Goal: Find specific page/section: Find specific page/section

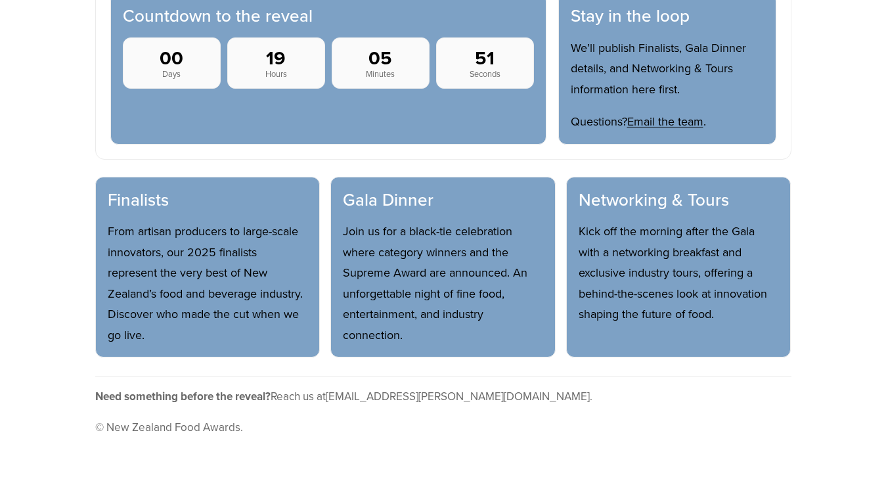
scroll to position [763, 0]
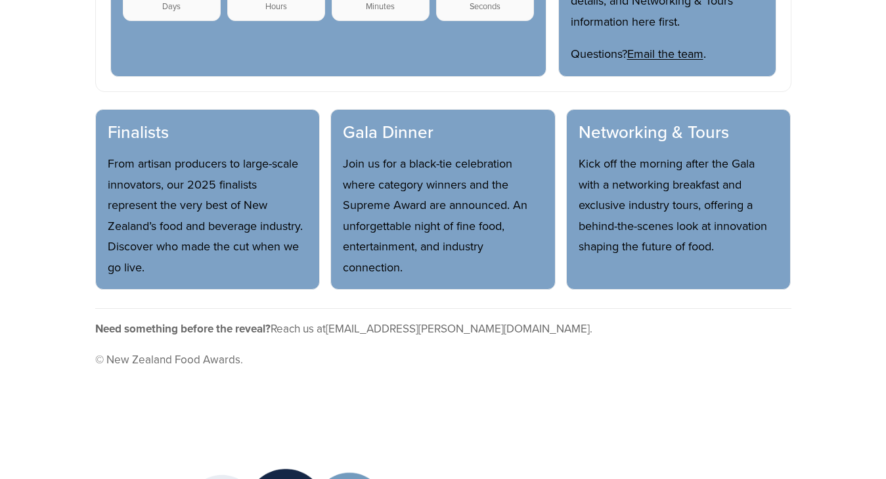
click at [392, 121] on h3 "Gala Dinner" at bounding box center [443, 132] width 200 height 22
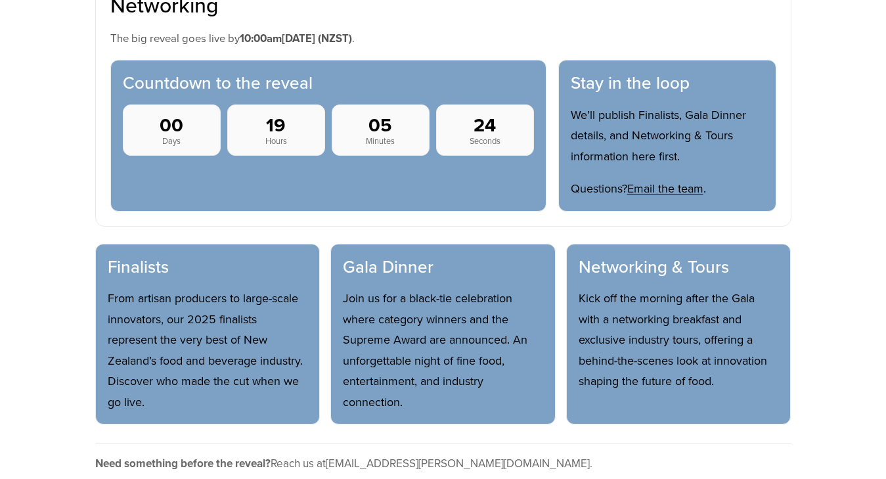
scroll to position [663, 0]
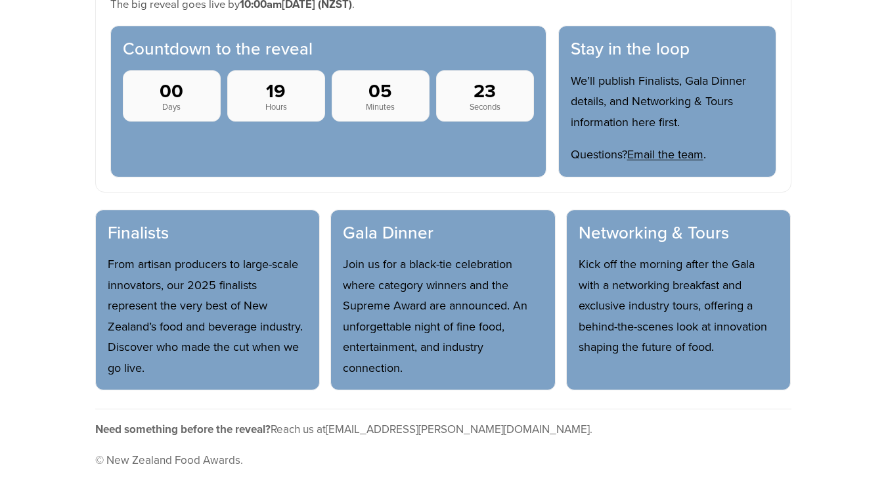
click at [395, 222] on h3 "Gala Dinner" at bounding box center [443, 233] width 200 height 22
click at [379, 269] on p "Join us for a black-tie celebration where category winners and the Supreme Awar…" at bounding box center [443, 315] width 200 height 124
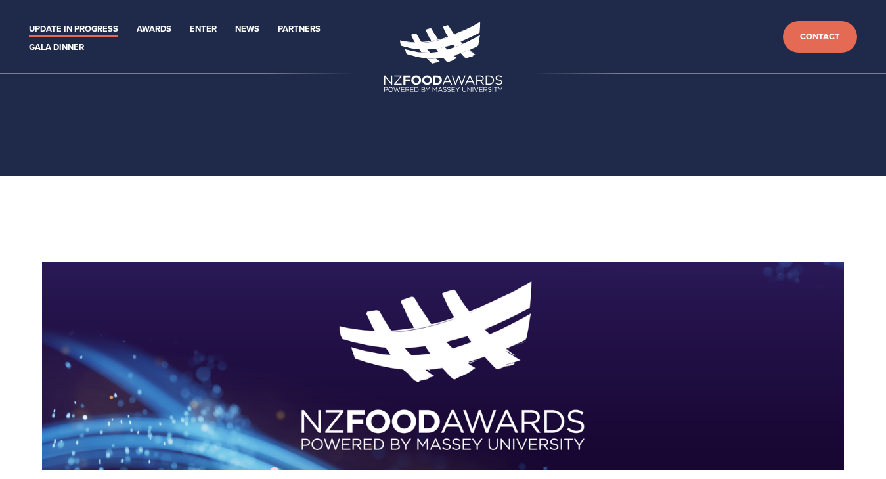
scroll to position [0, 0]
click at [60, 51] on link "Gala Dinner" at bounding box center [56, 47] width 55 height 15
